Goal: Task Accomplishment & Management: Use online tool/utility

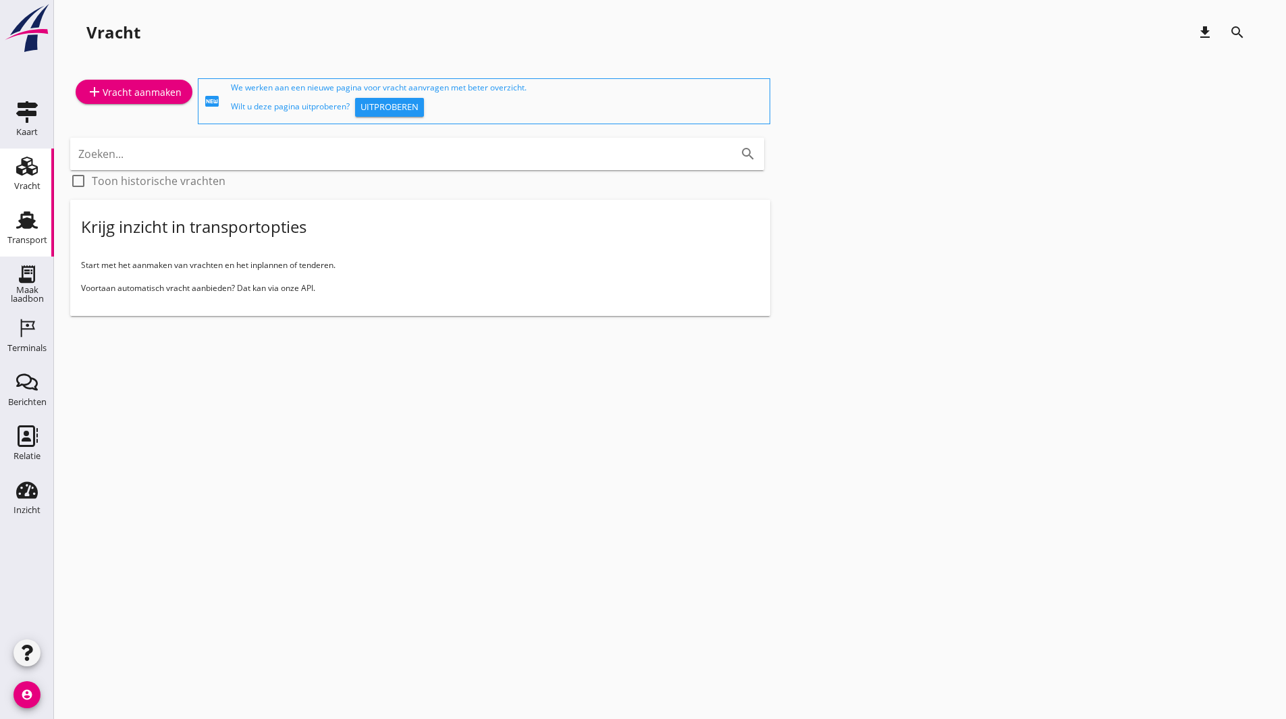
click at [40, 229] on div "Transport" at bounding box center [27, 220] width 32 height 22
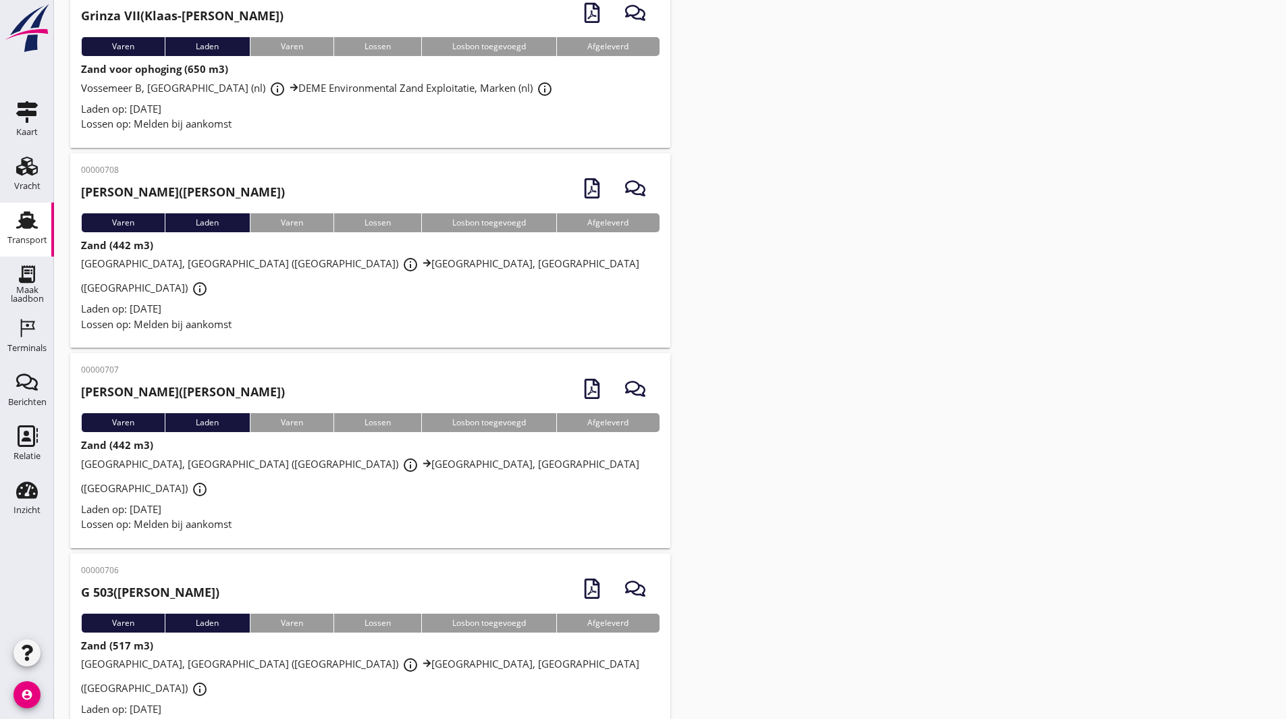
scroll to position [135, 0]
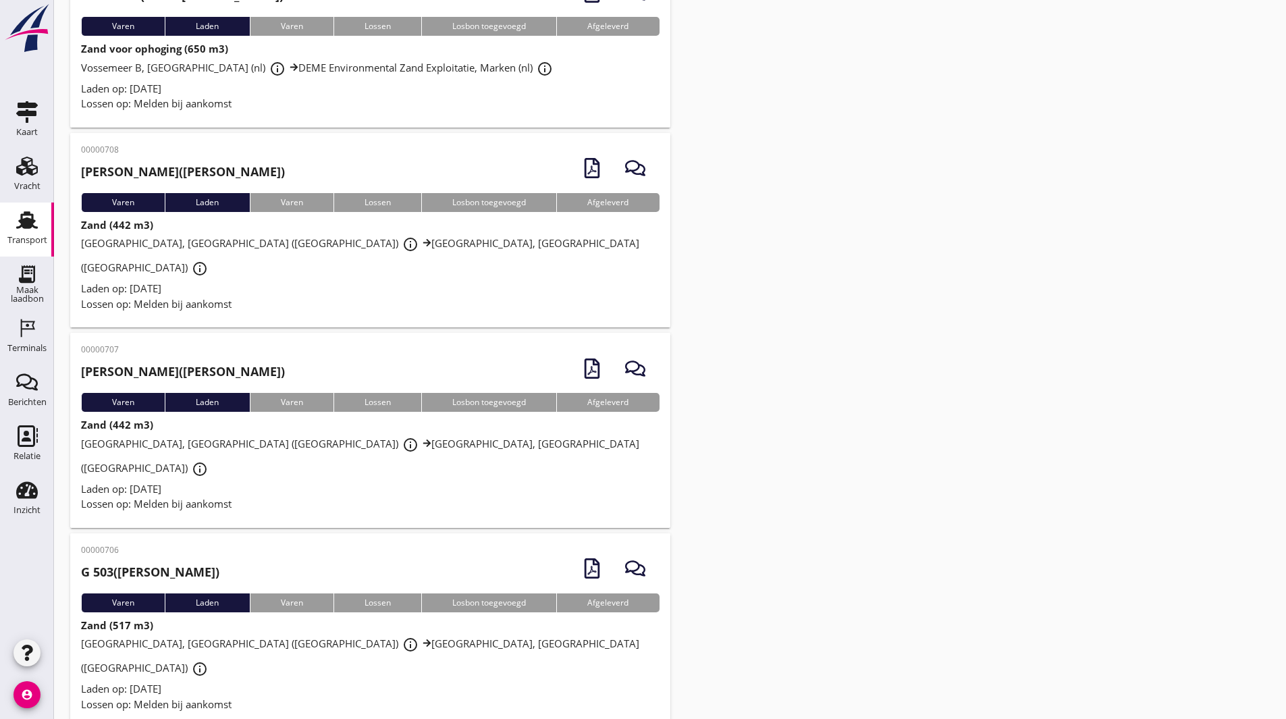
click at [263, 165] on div "00000708 [PERSON_NAME] ([PERSON_NAME])" at bounding box center [370, 168] width 578 height 49
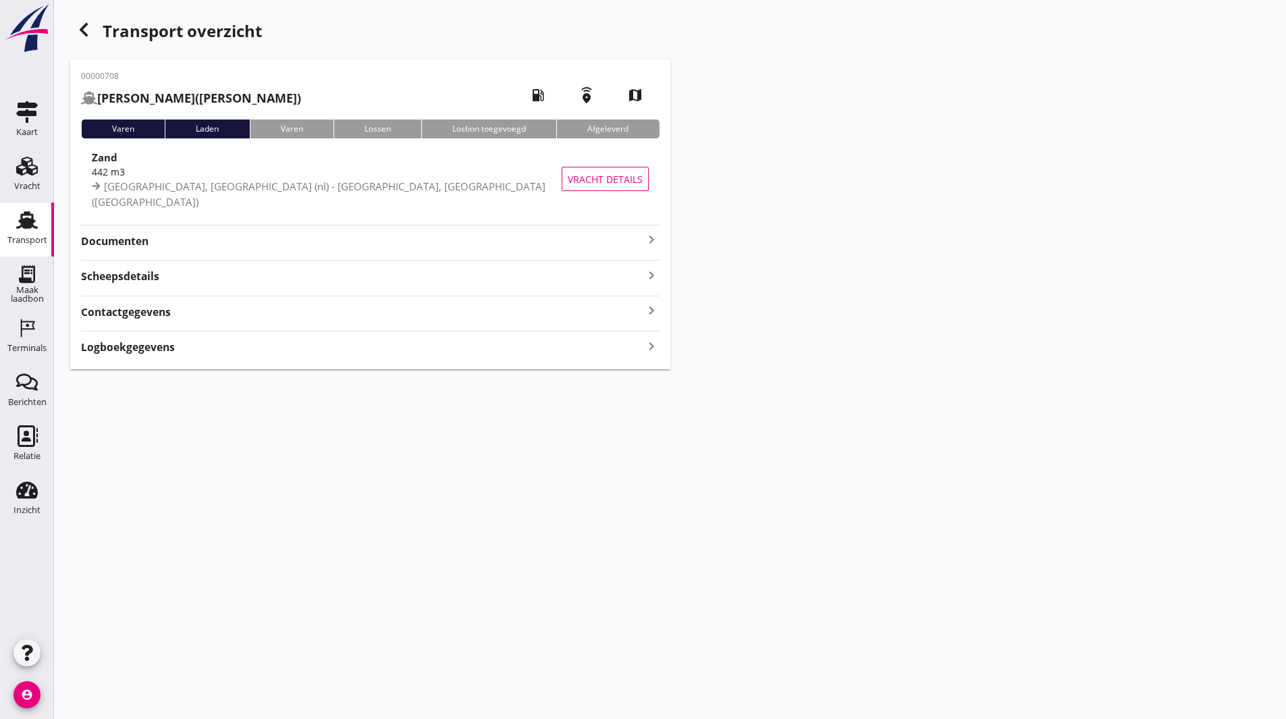
click at [129, 240] on strong "Documenten" at bounding box center [362, 242] width 562 height 16
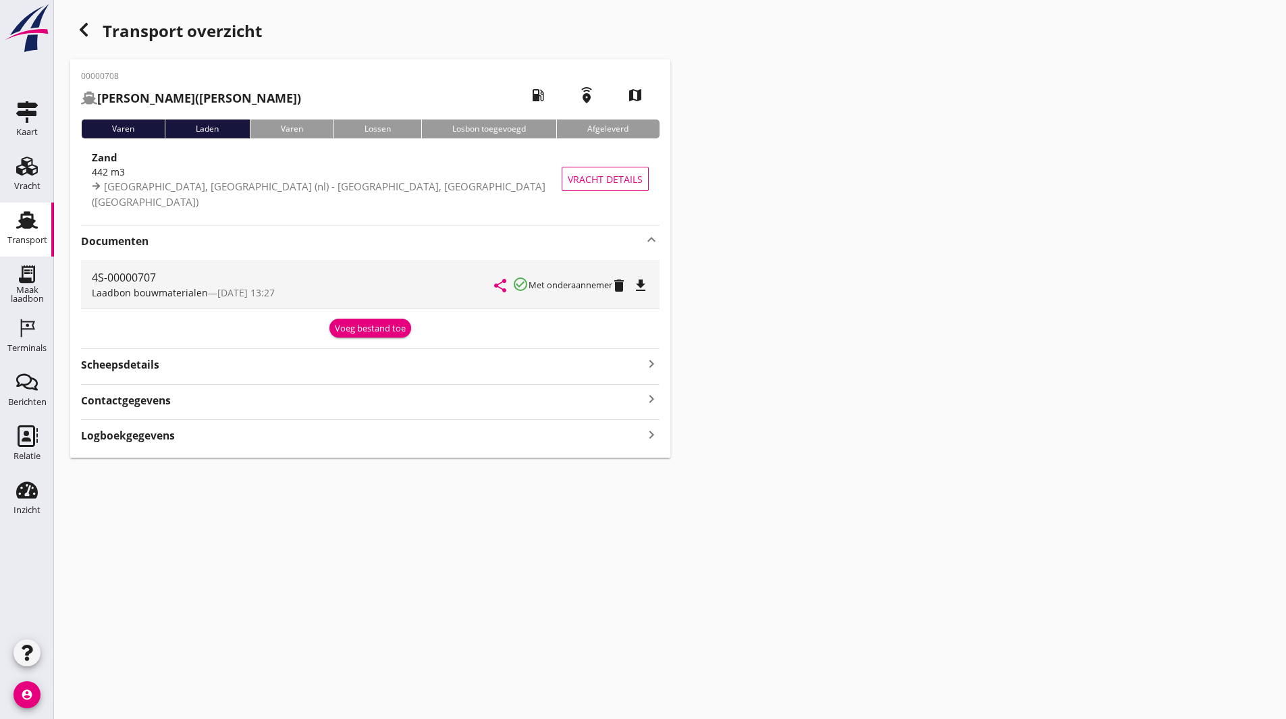
click at [648, 292] on icon "file_download" at bounding box center [640, 285] width 16 height 16
click at [37, 339] on div "Terminals" at bounding box center [26, 348] width 39 height 19
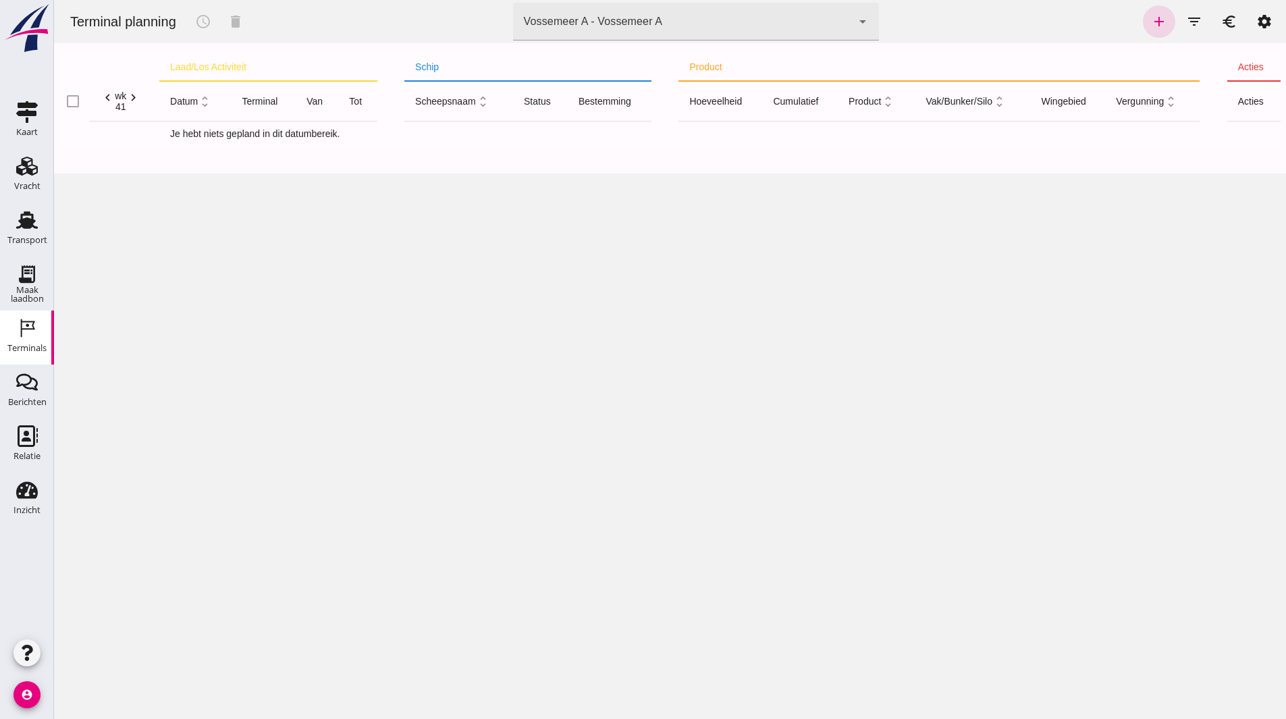
click at [707, 27] on div "Vossemeer A - Vossemeer A e56cdba5-4312-4505-8ed6-b56bcc0a6a6c" at bounding box center [682, 22] width 339 height 38
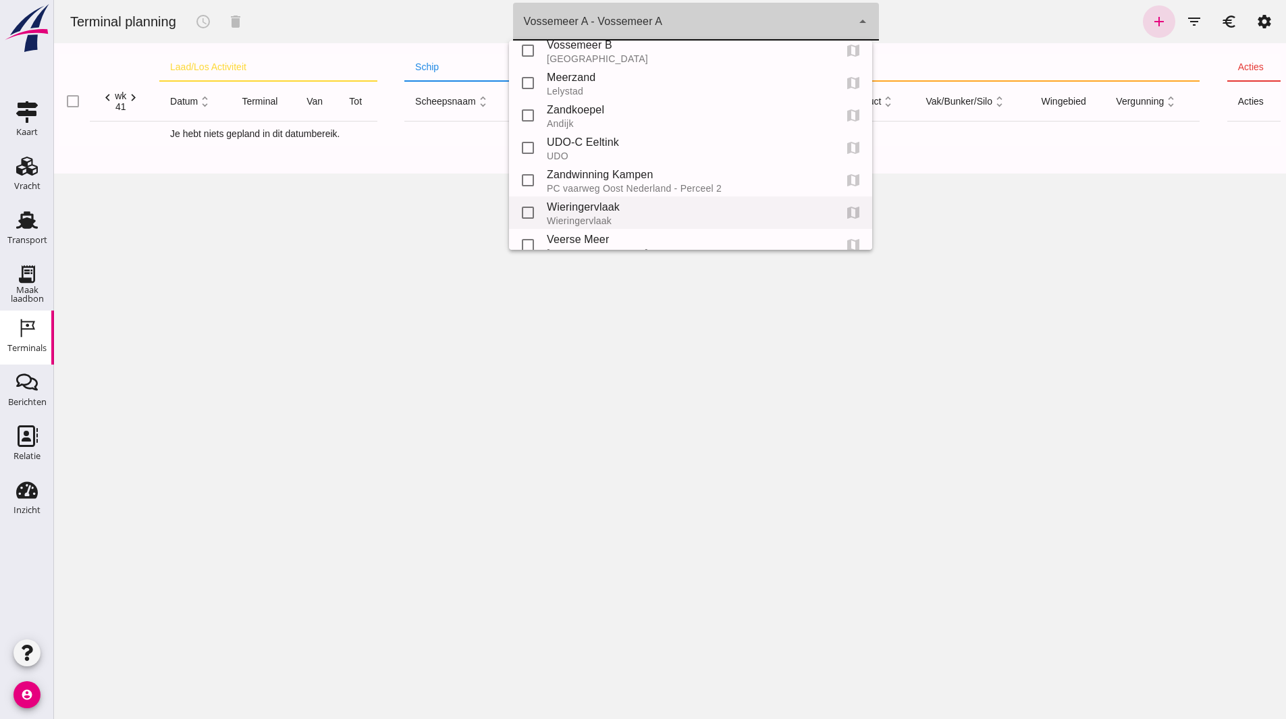
scroll to position [67, 0]
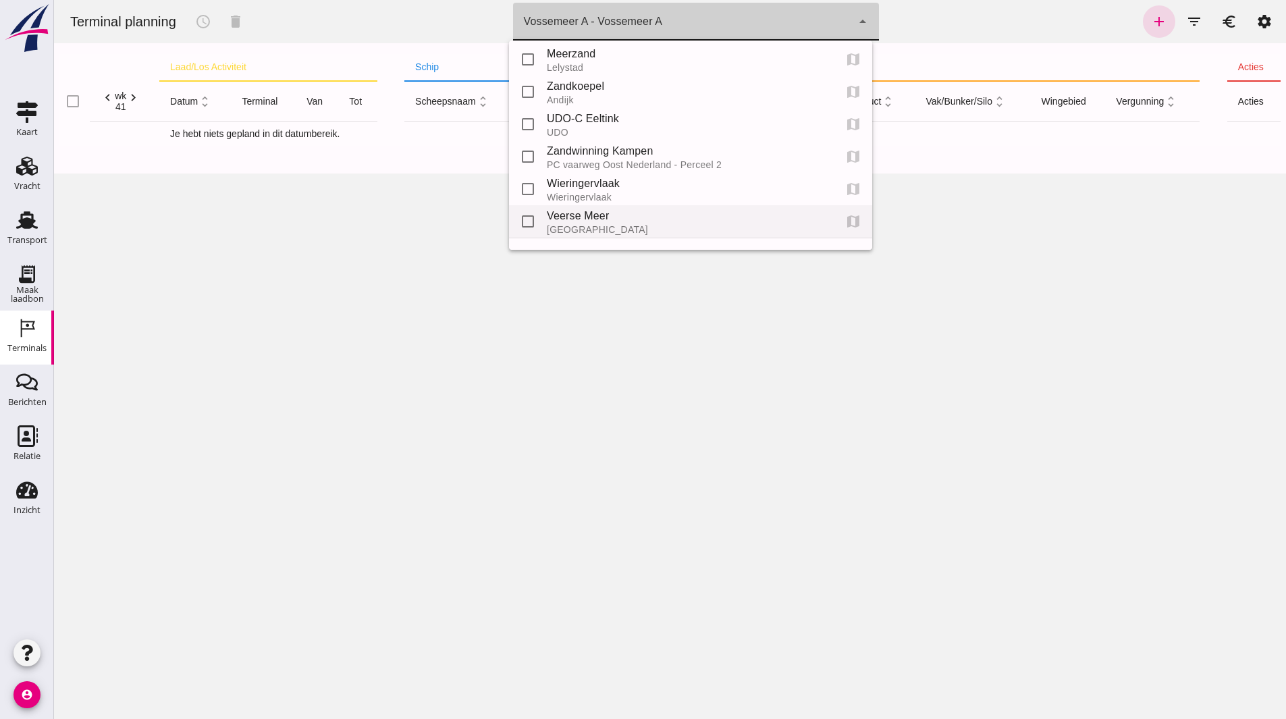
click at [617, 209] on div "Veerse Meer" at bounding box center [685, 216] width 277 height 16
type input "d24a3956-13bc-4944-b6bf-95543a89a71f"
checkbox input "false"
checkbox input "true"
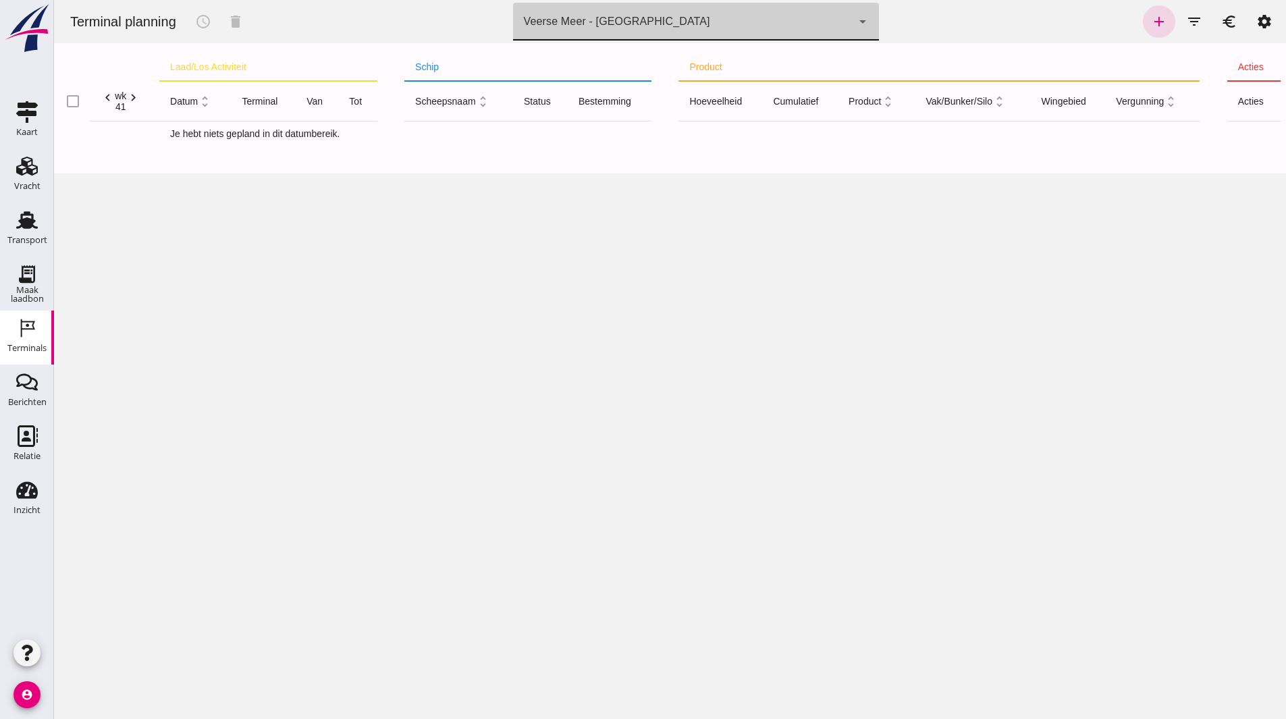
click at [852, 29] on div "arrow_drop_down" at bounding box center [861, 22] width 19 height 38
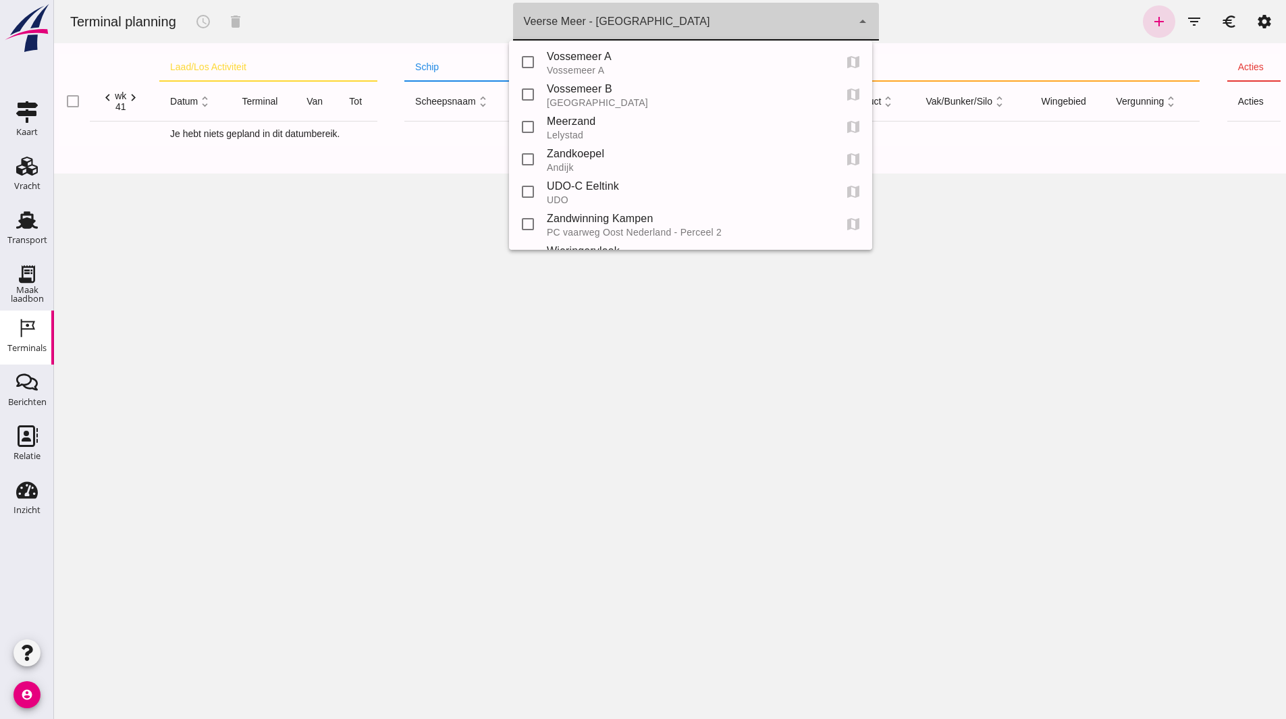
scroll to position [93, 0]
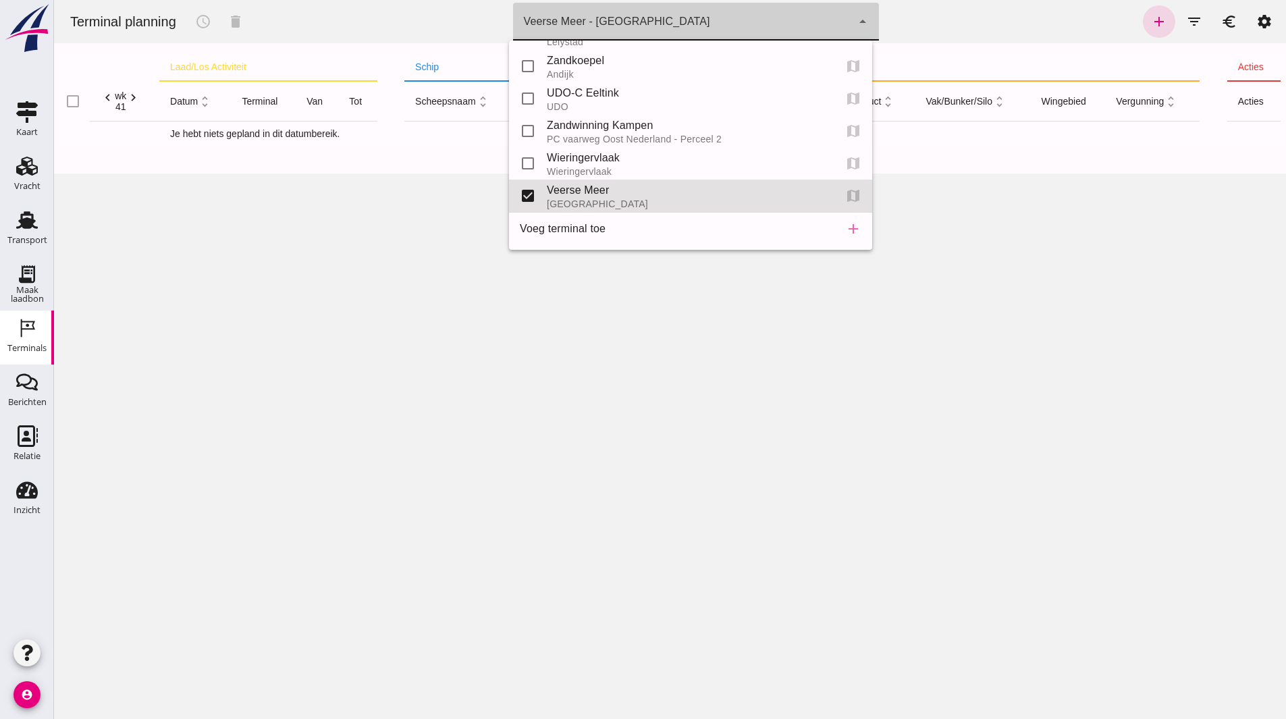
click at [1039, 241] on div "Terminal planning schedule delete terminal Veerse Meer - Zeeland d24a3956-13bc-…" at bounding box center [670, 359] width 1232 height 719
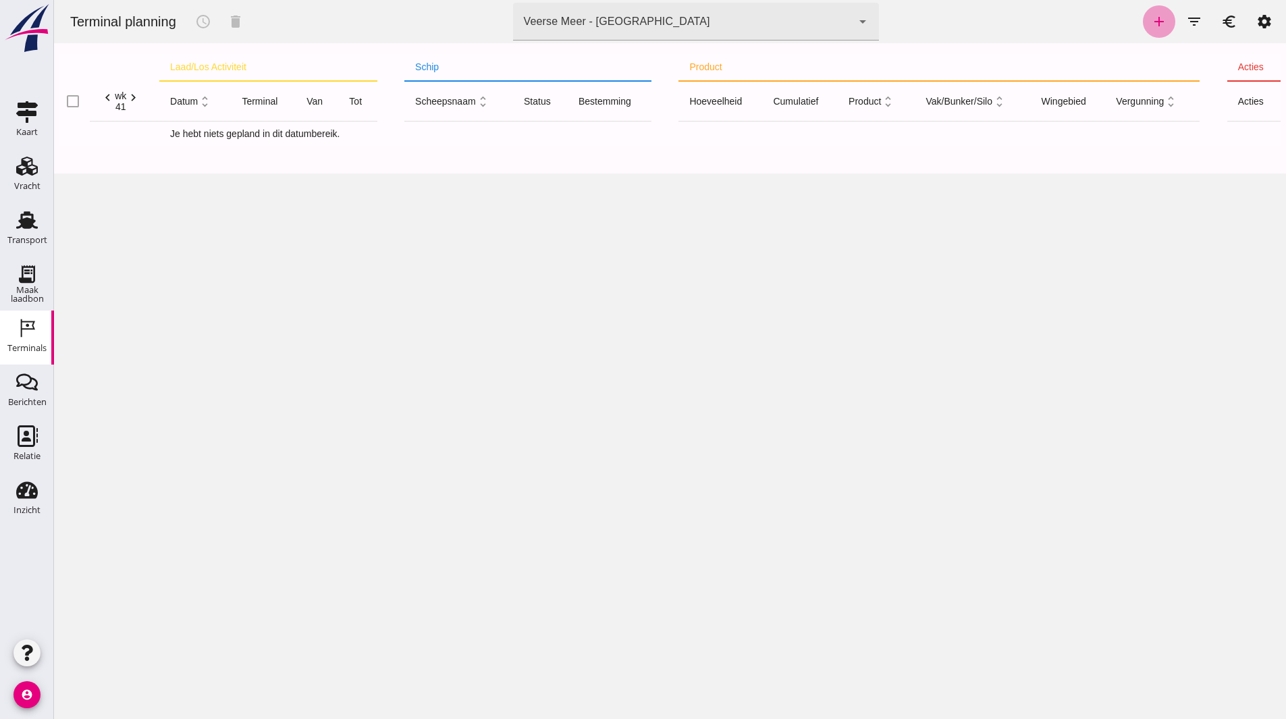
click at [1151, 32] on link "add" at bounding box center [1159, 21] width 32 height 32
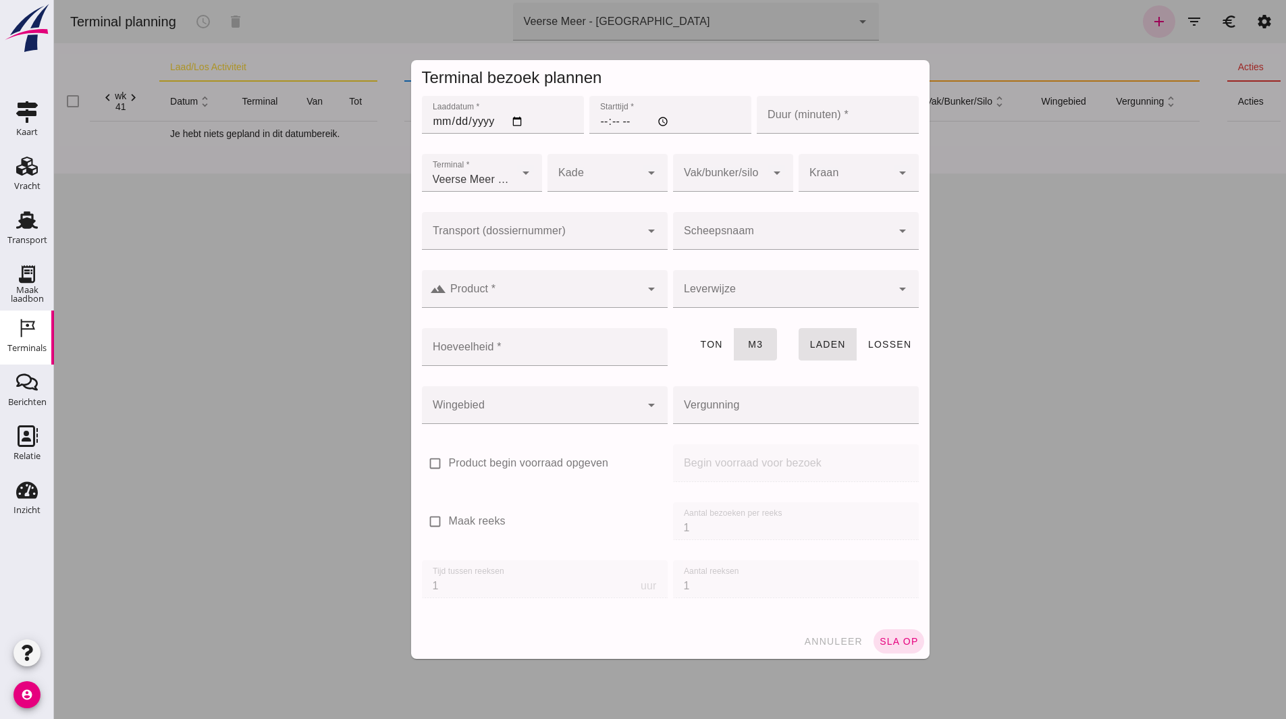
click at [1011, 277] on div at bounding box center [670, 359] width 1232 height 719
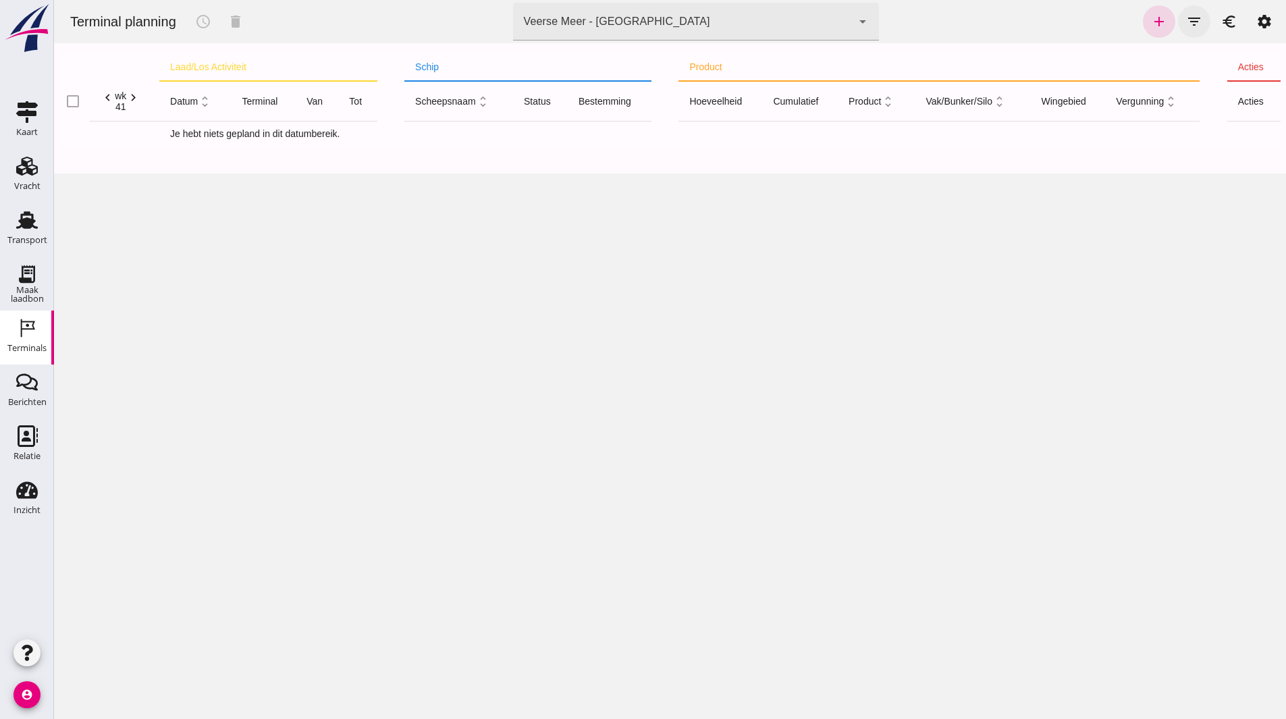
click at [1187, 27] on icon "filter_list" at bounding box center [1194, 21] width 16 height 16
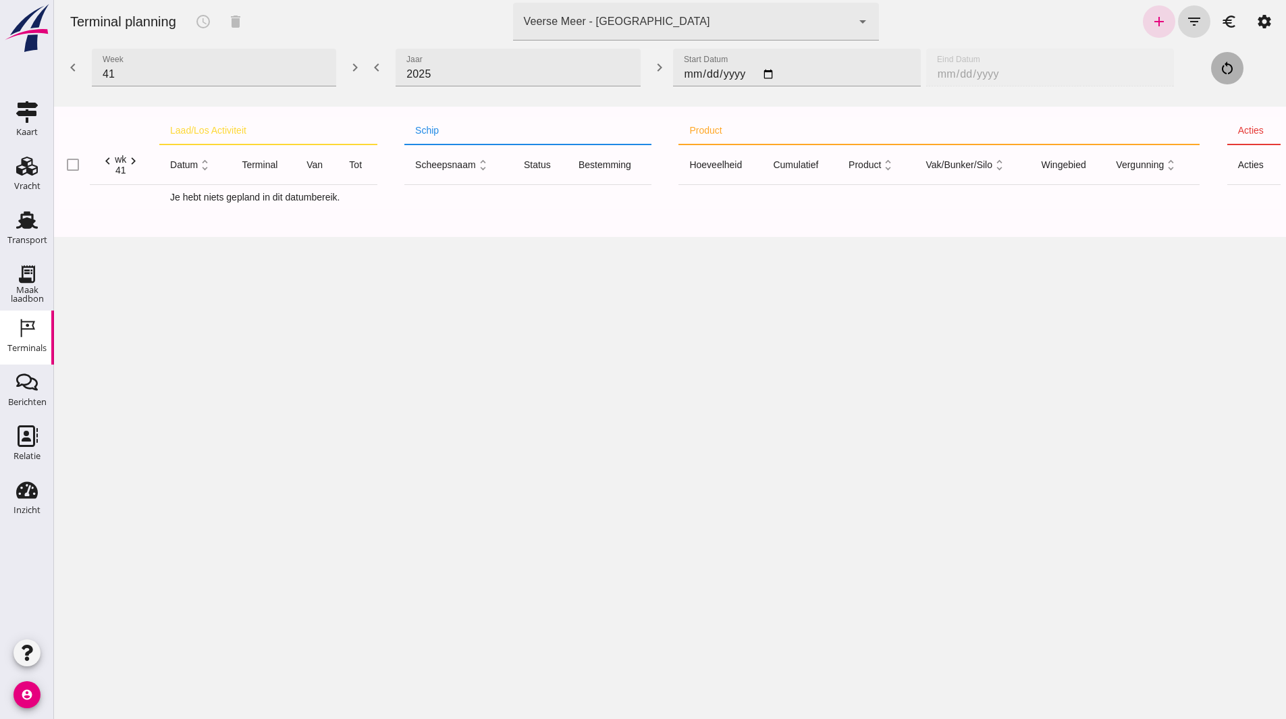
click at [645, 32] on div "Veerse Meer - Zeeland d24a3956-13bc-4944-b6bf-95543a89a71f" at bounding box center [682, 22] width 339 height 38
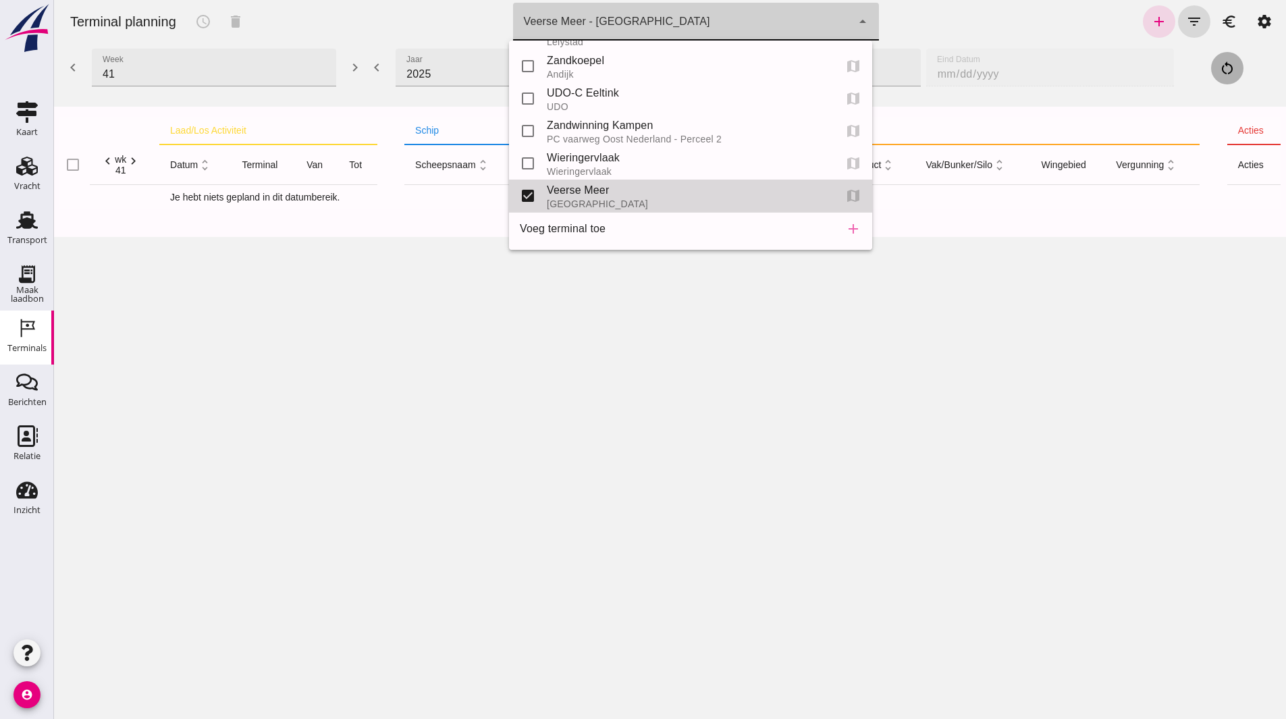
click at [577, 185] on div "Veerse Meer" at bounding box center [685, 190] width 277 height 16
type input "d24a3956-13bc-4944-b6bf-95543a89a71f"
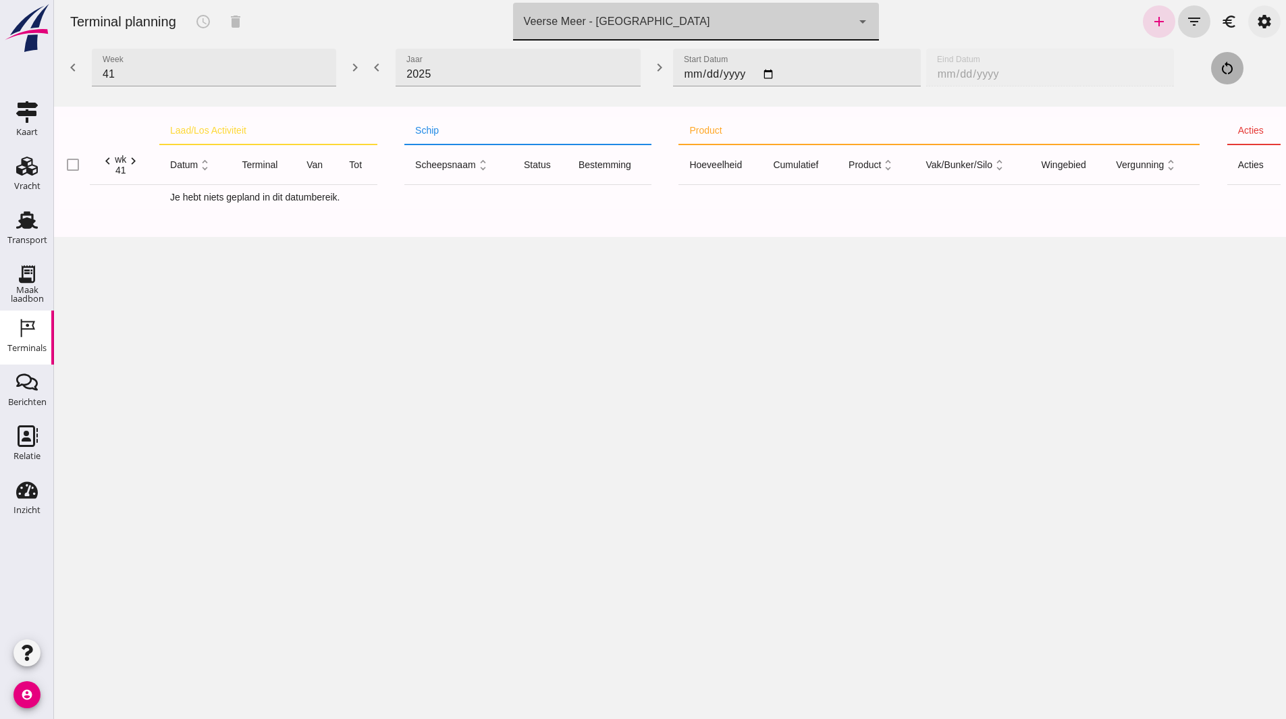
click at [1256, 20] on icon "settings" at bounding box center [1264, 21] width 16 height 16
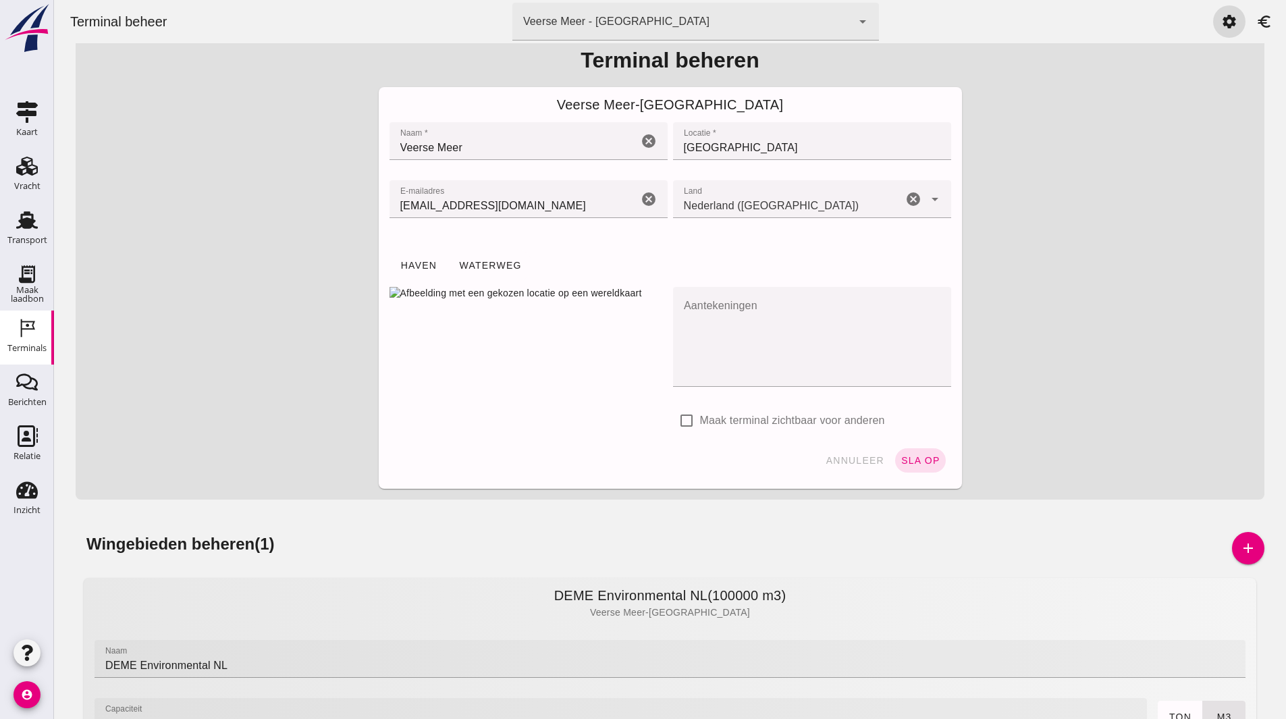
scroll to position [0, 0]
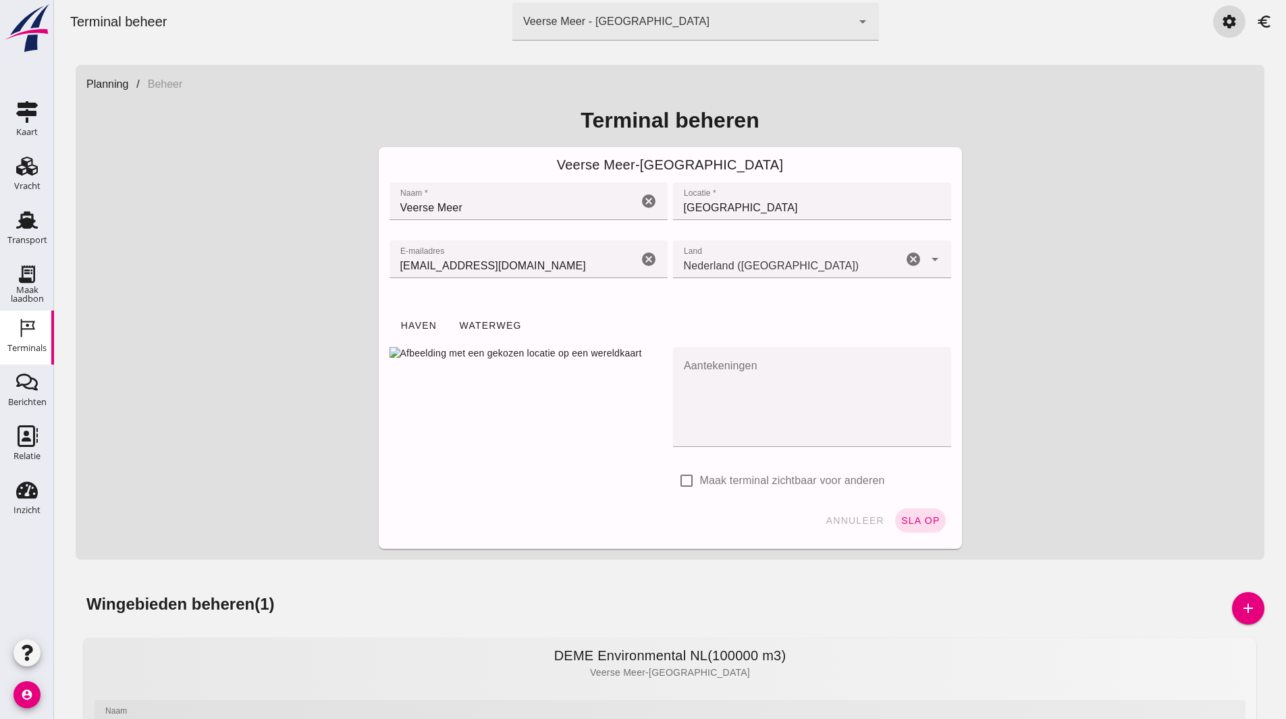
click at [8, 342] on div "Terminals" at bounding box center [26, 348] width 39 height 19
click at [568, 16] on div "Veerse Meer - [GEOGRAPHIC_DATA]" at bounding box center [616, 21] width 186 height 16
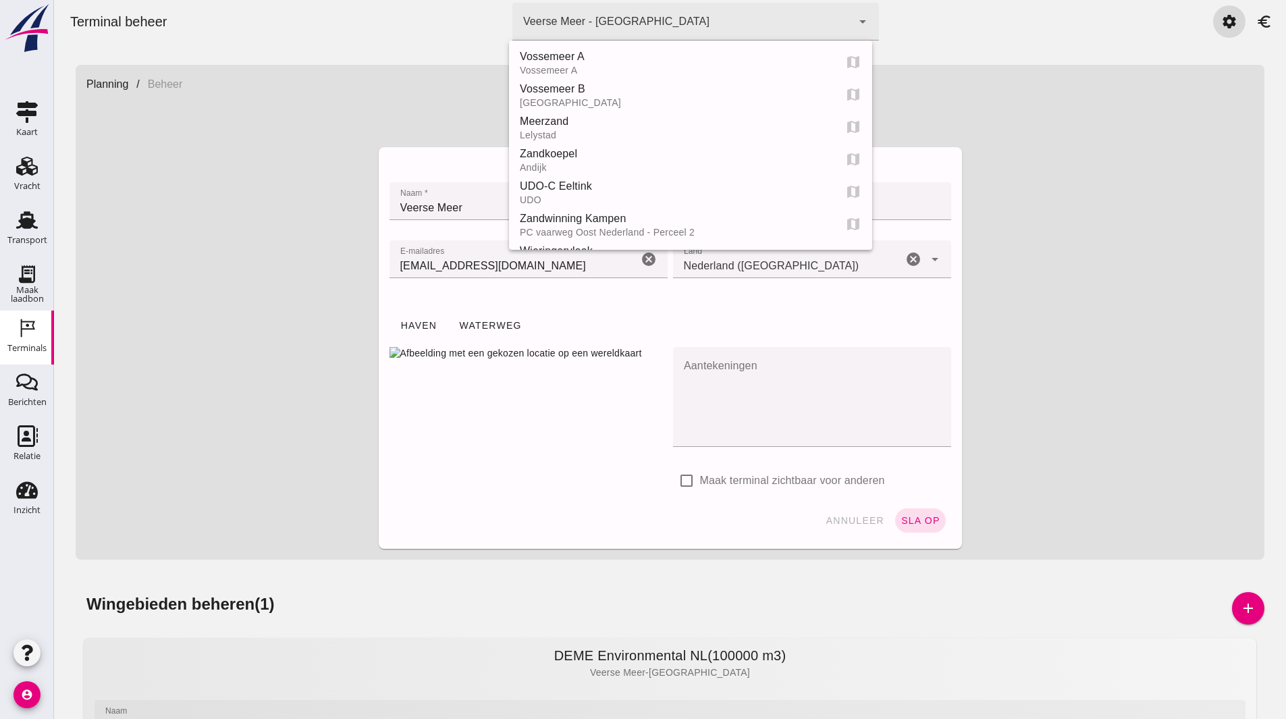
click at [36, 35] on img at bounding box center [27, 28] width 49 height 50
